Goal: Check status: Check status

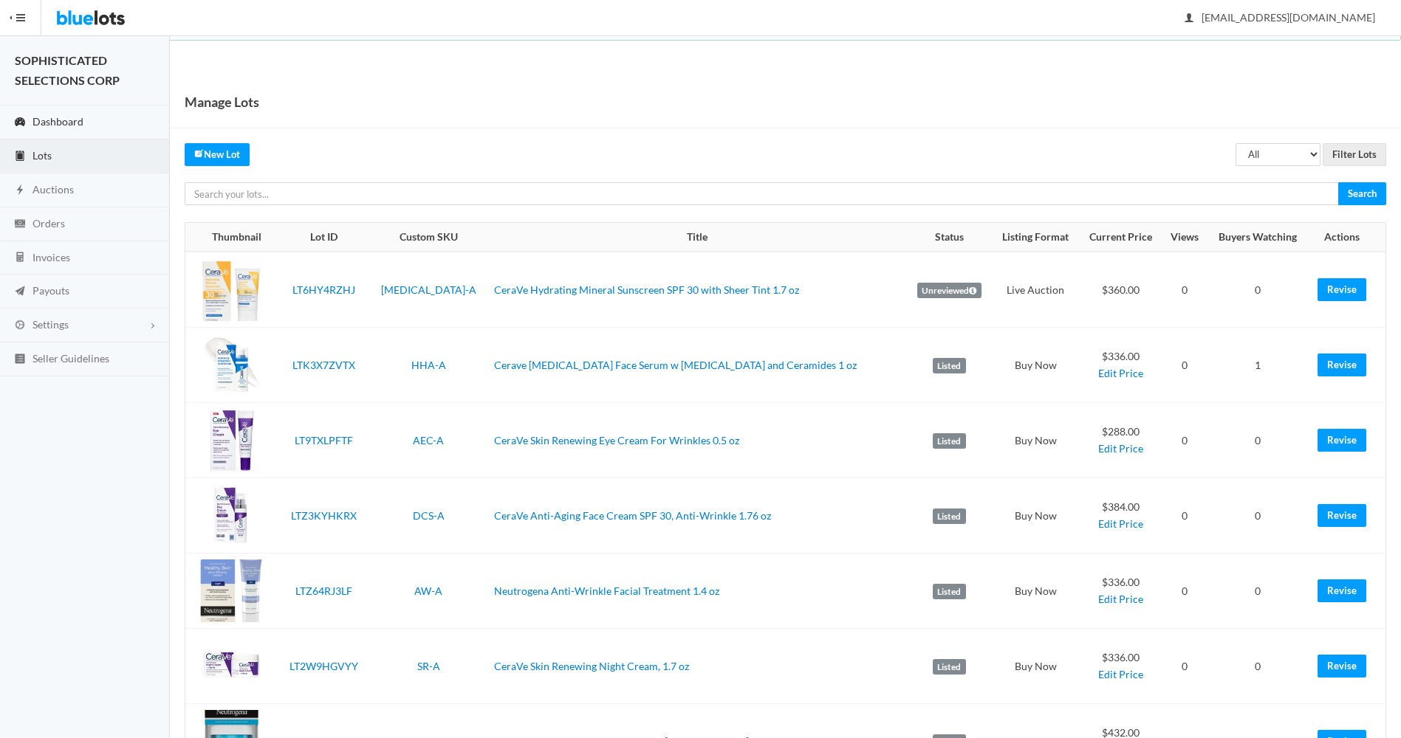
click at [49, 115] on span "Dashboard" at bounding box center [57, 121] width 51 height 13
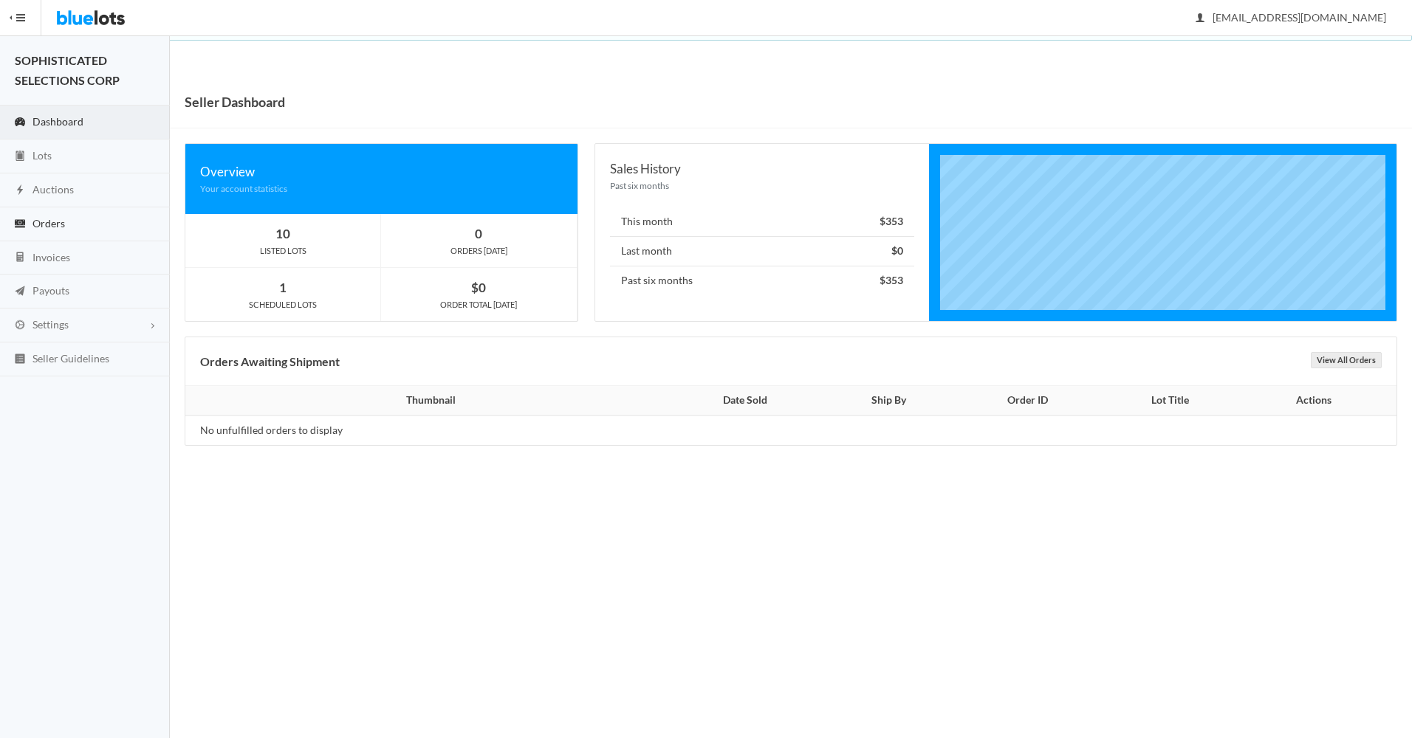
click at [56, 222] on span "Orders" at bounding box center [48, 223] width 32 height 13
